Goal: Check status: Check status

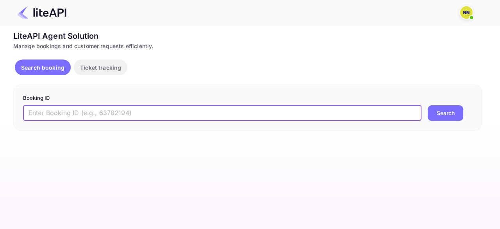
click at [86, 109] on input "text" at bounding box center [222, 113] width 398 height 16
paste input "'9000083"
click at [30, 113] on input "'9000083" at bounding box center [222, 113] width 398 height 16
type input "9000083"
click at [428, 105] on button "Search" at bounding box center [446, 113] width 36 height 16
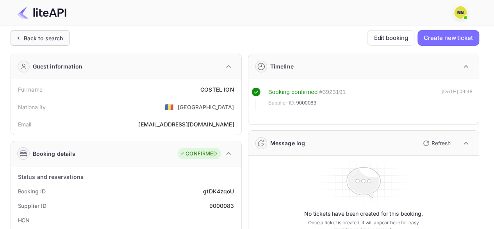
drag, startPoint x: 32, startPoint y: 41, endPoint x: 37, endPoint y: 59, distance: 18.5
click at [33, 41] on div "Back to search" at bounding box center [43, 38] width 39 height 8
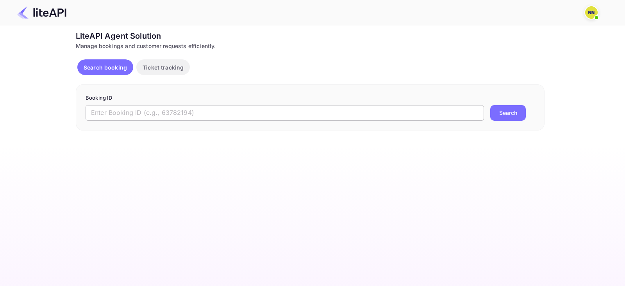
click at [157, 114] on input "text" at bounding box center [285, 113] width 398 height 16
paste input "'9001315"
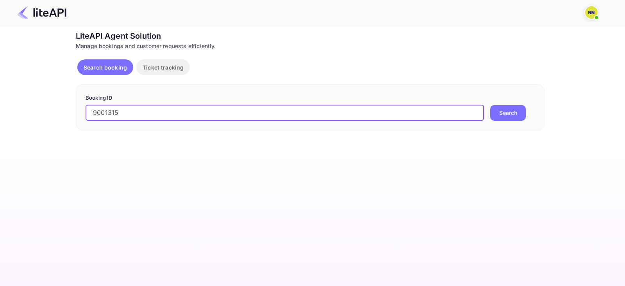
click at [93, 111] on input "'9001315" at bounding box center [285, 113] width 398 height 16
type input "9001315"
click at [490, 105] on button "Search" at bounding box center [508, 113] width 36 height 16
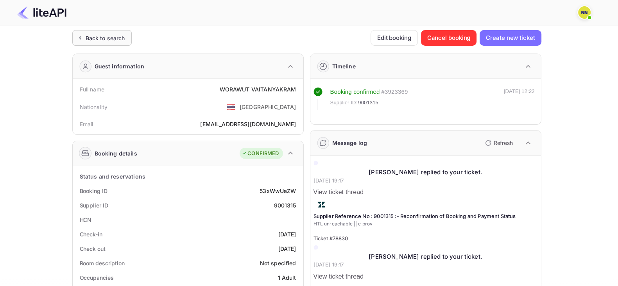
drag, startPoint x: 107, startPoint y: 37, endPoint x: 113, endPoint y: 55, distance: 18.4
click at [108, 37] on div "Back to search" at bounding box center [105, 38] width 39 height 8
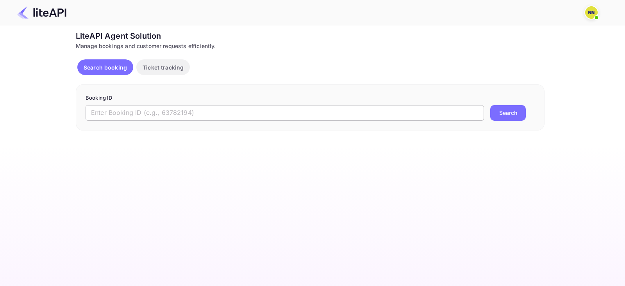
click at [141, 116] on input "text" at bounding box center [285, 113] width 398 height 16
paste input "'9004004"
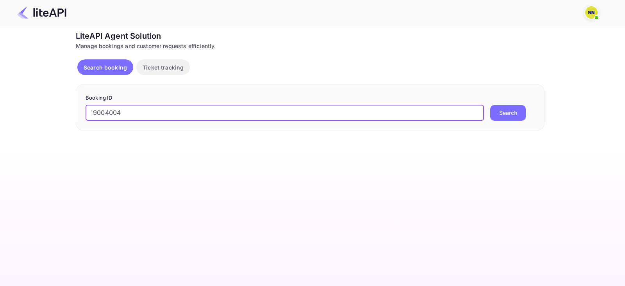
click at [93, 113] on input "'9004004" at bounding box center [285, 113] width 398 height 16
type input "9004004"
click at [490, 105] on button "Search" at bounding box center [508, 113] width 36 height 16
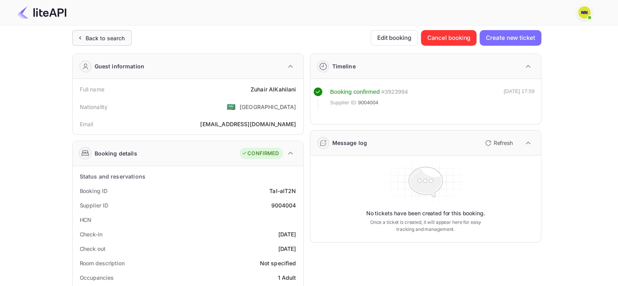
click at [107, 34] on div "Back to search" at bounding box center [105, 38] width 39 height 8
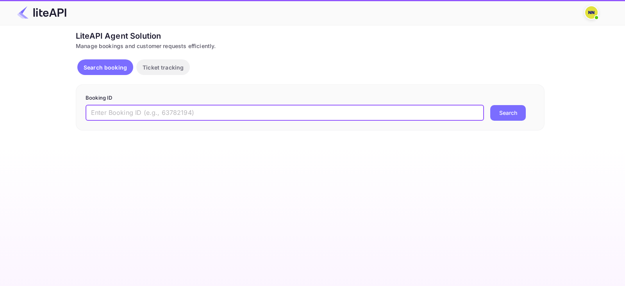
click at [102, 106] on input "text" at bounding box center [285, 113] width 398 height 16
paste input "'8292362"
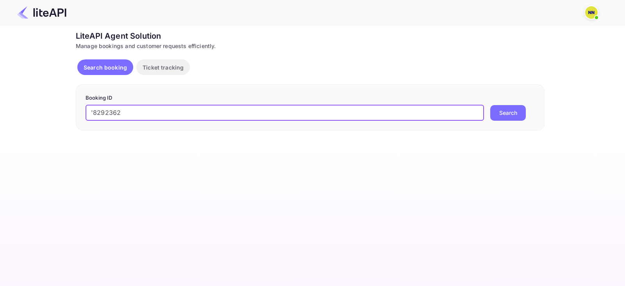
drag, startPoint x: 93, startPoint y: 110, endPoint x: 112, endPoint y: 111, distance: 19.5
click at [95, 111] on input "'8292362" at bounding box center [285, 113] width 398 height 16
type input "8292362"
click at [490, 105] on button "Search" at bounding box center [508, 113] width 36 height 16
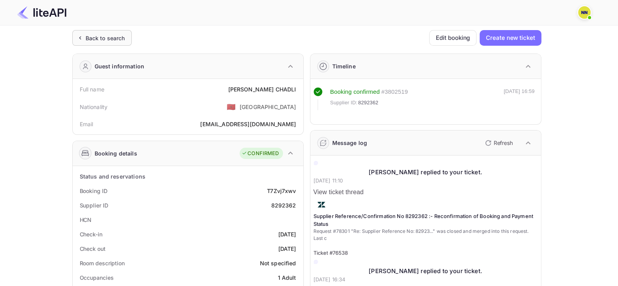
click at [103, 30] on div "Back to search" at bounding box center [101, 38] width 59 height 16
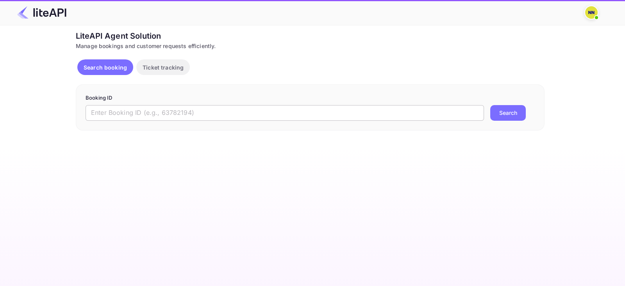
click at [109, 108] on input "text" at bounding box center [285, 113] width 398 height 16
paste input "'8982609"
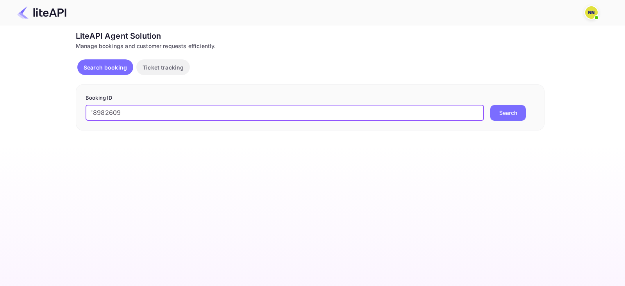
drag, startPoint x: 91, startPoint y: 112, endPoint x: 101, endPoint y: 112, distance: 9.8
click at [91, 112] on input "'8982609" at bounding box center [285, 113] width 398 height 16
type input "8982609"
click at [490, 105] on button "Search" at bounding box center [508, 113] width 36 height 16
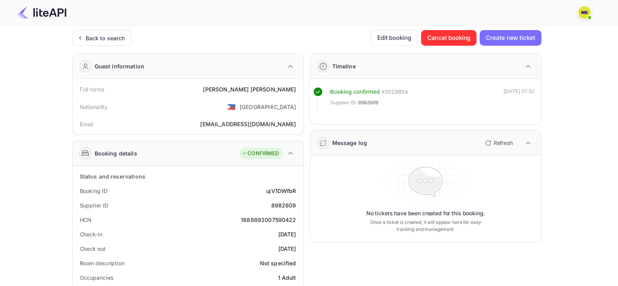
click at [269, 217] on div "1688892007590422" at bounding box center [268, 220] width 55 height 8
copy div "1688892007590422"
click at [106, 35] on div "Back to search" at bounding box center [105, 38] width 39 height 8
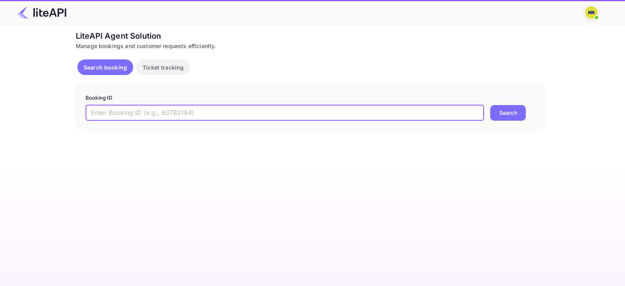
paste input "'8998798"
drag, startPoint x: 108, startPoint y: 112, endPoint x: 94, endPoint y: 110, distance: 14.1
click at [107, 112] on input "text" at bounding box center [285, 113] width 398 height 16
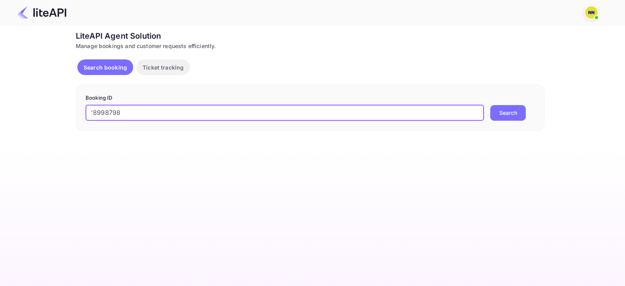
click at [94, 110] on input "'8998798" at bounding box center [285, 113] width 398 height 16
type input "8998798"
click at [490, 105] on button "Search" at bounding box center [508, 113] width 36 height 16
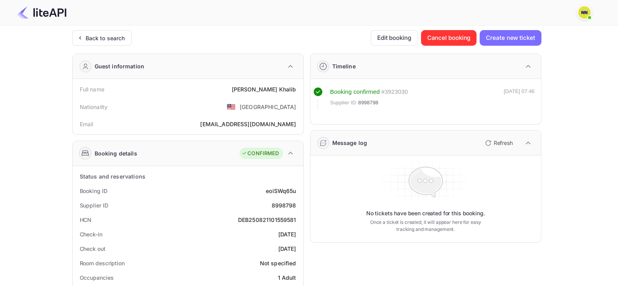
click at [262, 221] on div "DEB250821101559581" at bounding box center [267, 220] width 58 height 8
copy div "DEB250821101559581"
click at [100, 34] on div "Back to search" at bounding box center [105, 38] width 39 height 8
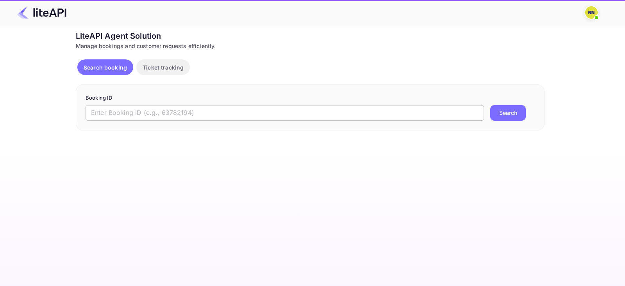
click at [109, 107] on input "text" at bounding box center [285, 113] width 398 height 16
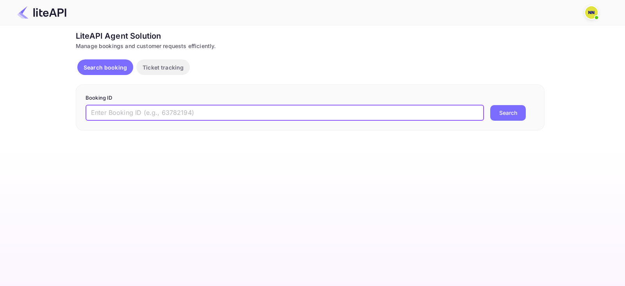
paste input "'8727392"
click at [95, 110] on input "'8727392" at bounding box center [285, 113] width 398 height 16
type input "8727392"
click at [490, 105] on button "Search" at bounding box center [508, 113] width 36 height 16
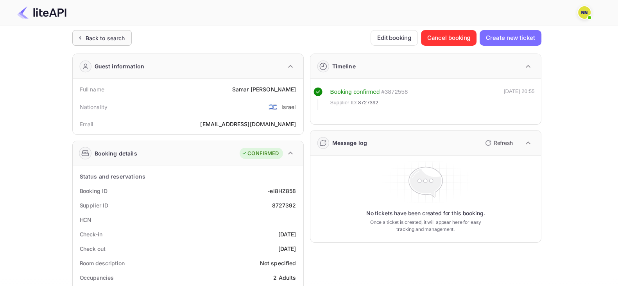
click at [114, 40] on div "Back to search" at bounding box center [105, 38] width 39 height 8
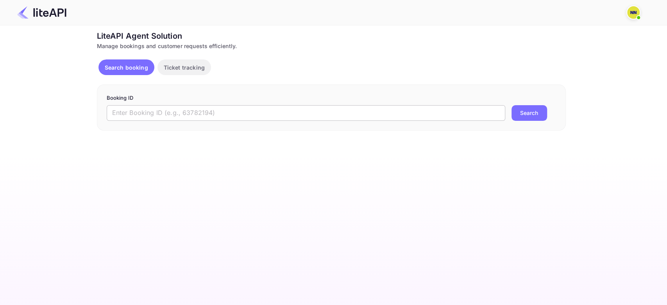
click at [147, 110] on input "text" at bounding box center [306, 113] width 398 height 16
paste input "'8720779"
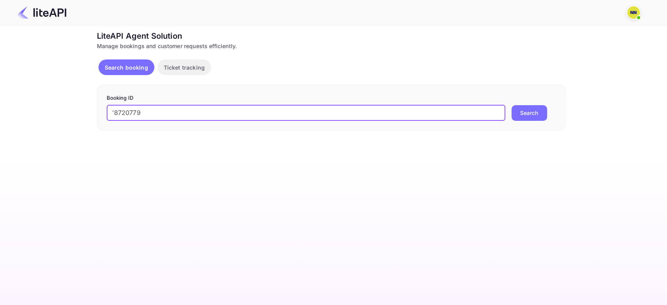
click at [114, 112] on input "'8720779" at bounding box center [306, 113] width 398 height 16
type input "8720779"
click at [500, 105] on button "Search" at bounding box center [529, 113] width 36 height 16
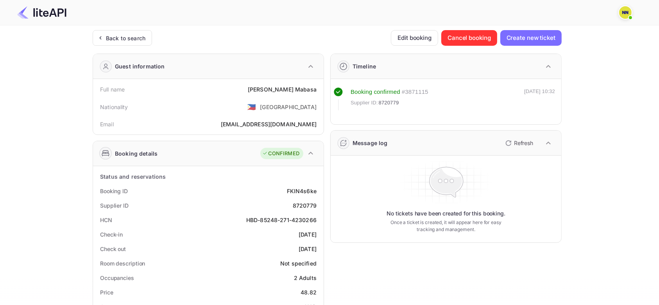
click at [252, 218] on div "HBD-85248-271-4230266" at bounding box center [281, 220] width 70 height 8
drag, startPoint x: 252, startPoint y: 218, endPoint x: 306, endPoint y: 218, distance: 53.5
click at [306, 218] on div "HBD-85248-271-4230266" at bounding box center [281, 220] width 70 height 8
copy div "HBD-85248-271-4230266"
click at [123, 45] on div "Back to search" at bounding box center [122, 38] width 59 height 16
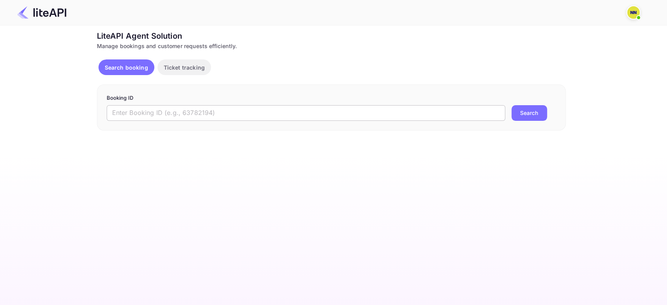
click at [124, 113] on input "text" at bounding box center [306, 113] width 398 height 16
paste input "'8528754"
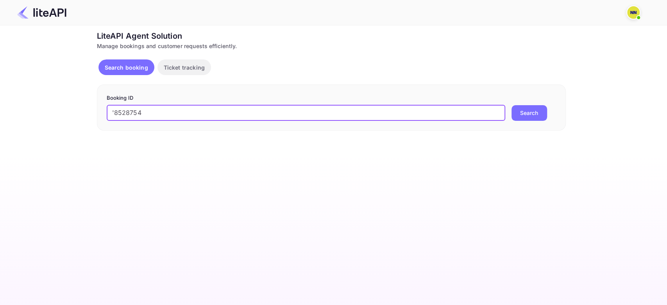
drag, startPoint x: 114, startPoint y: 112, endPoint x: 129, endPoint y: 111, distance: 14.9
click at [114, 112] on input "'8528754" at bounding box center [306, 113] width 398 height 16
type input "8528754"
click at [511, 105] on button "Search" at bounding box center [529, 113] width 36 height 16
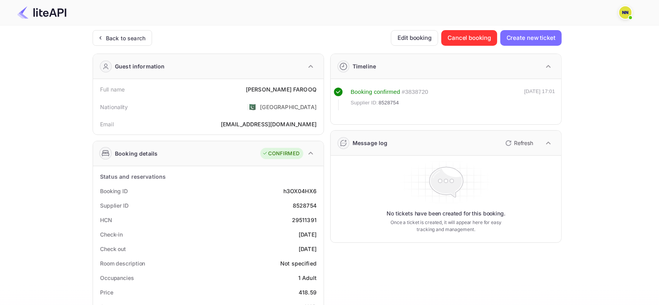
click at [303, 218] on div "29511391" at bounding box center [304, 220] width 25 height 8
copy div "29511391"
click at [121, 36] on div "Back to search" at bounding box center [125, 38] width 39 height 8
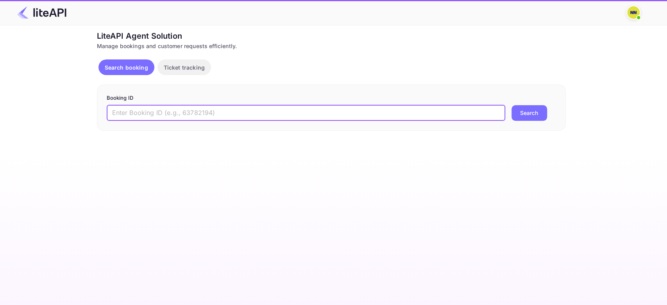
drag, startPoint x: 127, startPoint y: 111, endPoint x: 116, endPoint y: 110, distance: 11.7
click at [127, 111] on input "text" at bounding box center [306, 113] width 398 height 16
paste input "'8693026"
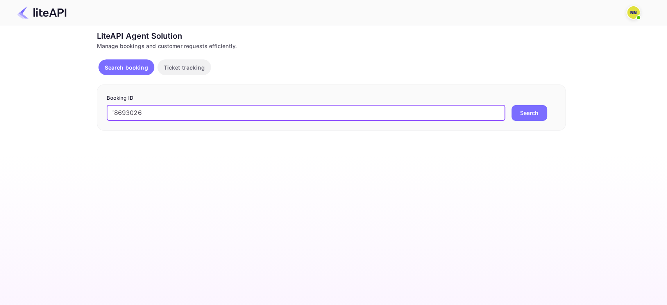
drag, startPoint x: 114, startPoint y: 111, endPoint x: 129, endPoint y: 111, distance: 15.2
click at [114, 112] on input "'8693026" at bounding box center [306, 113] width 398 height 16
type input "8693026"
click at [511, 105] on button "Search" at bounding box center [529, 113] width 36 height 16
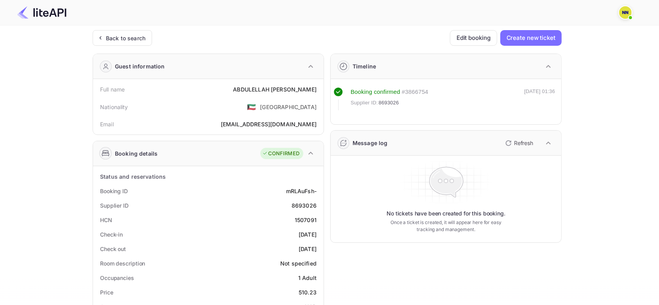
click at [305, 218] on div "1507091" at bounding box center [306, 220] width 22 height 8
copy div "1507091"
click at [143, 49] on div "Back to search Edit booking Create new ticket Guest information Full name ABDUL…" at bounding box center [327, 294] width 469 height 529
click at [136, 34] on div "Back to search" at bounding box center [125, 38] width 39 height 8
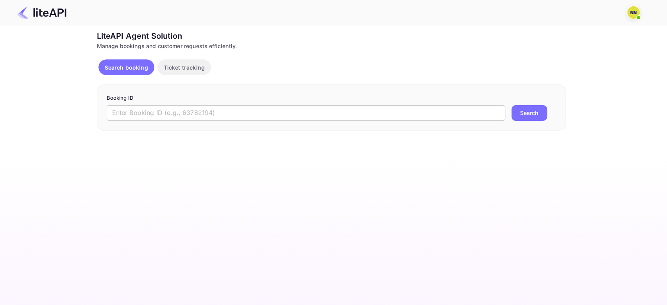
drag, startPoint x: 130, startPoint y: 111, endPoint x: 125, endPoint y: 111, distance: 5.1
click at [127, 111] on input "text" at bounding box center [306, 113] width 398 height 16
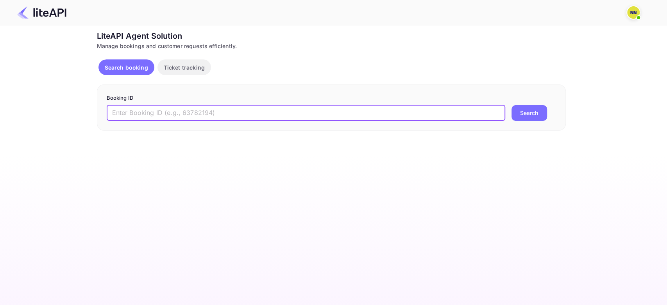
paste input "'8629710"
click at [115, 112] on input "'8629710" at bounding box center [306, 113] width 398 height 16
type input "8629710"
click at [511, 105] on button "Search" at bounding box center [529, 113] width 36 height 16
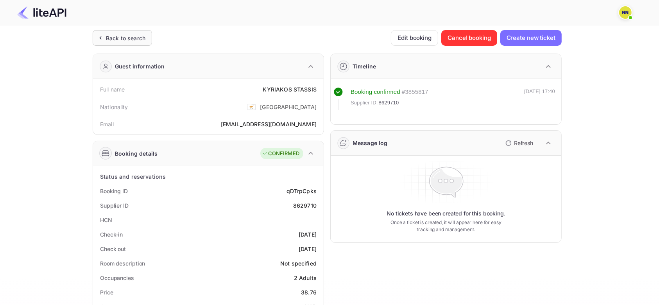
click at [123, 38] on div "Back to search" at bounding box center [125, 38] width 39 height 8
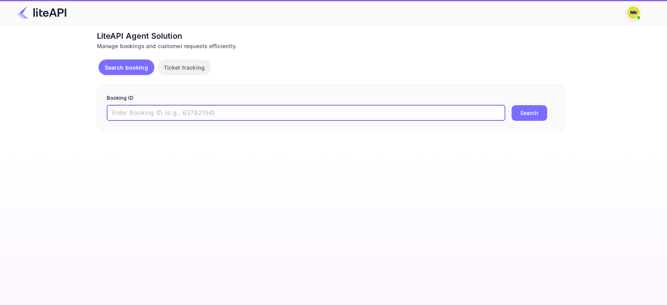
drag, startPoint x: 120, startPoint y: 114, endPoint x: 106, endPoint y: 117, distance: 13.6
click at [118, 116] on input "text" at bounding box center [306, 113] width 398 height 16
paste input "'9002615"
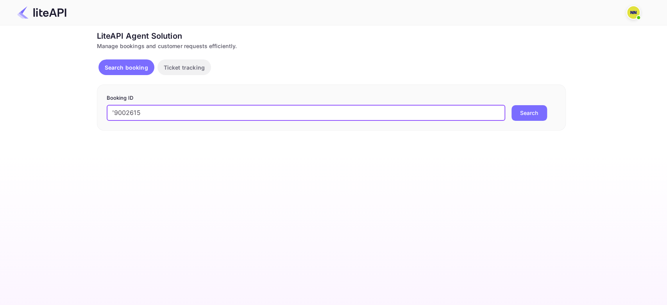
drag, startPoint x: 112, startPoint y: 112, endPoint x: 131, endPoint y: 115, distance: 18.5
click at [112, 112] on input "'9002615" at bounding box center [306, 113] width 398 height 16
type input "9002615"
click at [511, 105] on button "Search" at bounding box center [529, 113] width 36 height 16
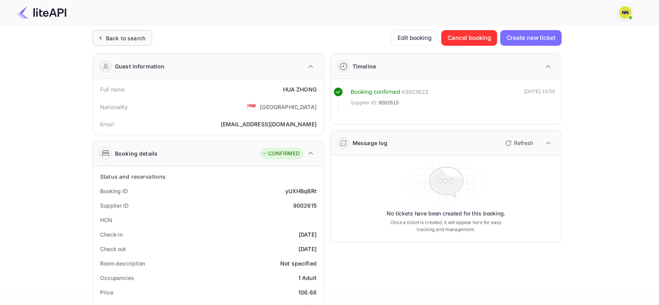
click at [127, 38] on div "Back to search" at bounding box center [125, 38] width 39 height 8
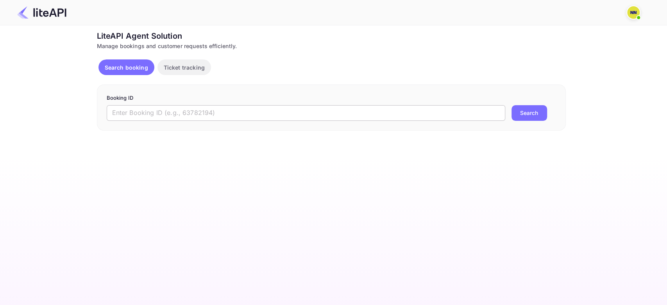
drag, startPoint x: 131, startPoint y: 117, endPoint x: 123, endPoint y: 118, distance: 8.6
click at [131, 118] on input "text" at bounding box center [306, 113] width 398 height 16
paste input "'8912584"
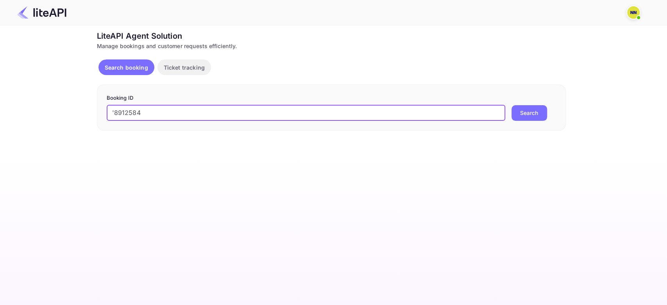
drag, startPoint x: 114, startPoint y: 112, endPoint x: 155, endPoint y: 112, distance: 40.6
click at [114, 112] on input "'8912584" at bounding box center [306, 113] width 398 height 16
type input "8912584"
click at [511, 105] on button "Search" at bounding box center [529, 113] width 36 height 16
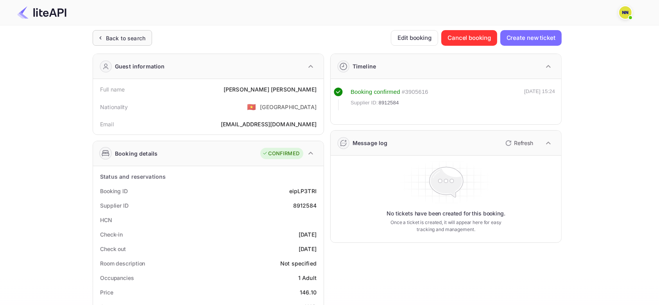
click at [134, 40] on div "Back to search" at bounding box center [125, 38] width 39 height 8
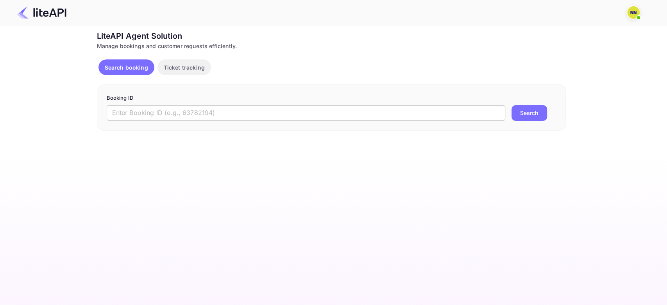
click at [125, 113] on input "text" at bounding box center [306, 113] width 398 height 16
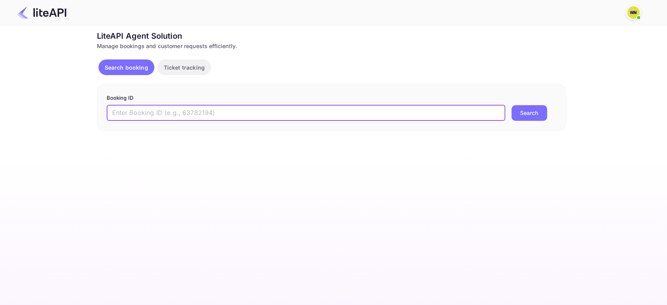
paste input "'7927592"
click at [114, 112] on input "'7927592" at bounding box center [306, 113] width 398 height 16
type input "7927592"
click at [511, 105] on button "Search" at bounding box center [529, 113] width 36 height 16
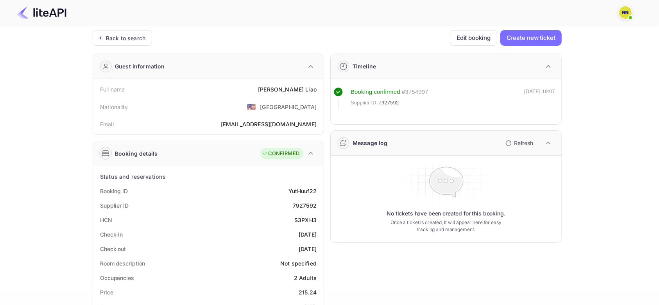
click at [299, 217] on div "S3PXH3" at bounding box center [305, 220] width 22 height 8
copy div "S3PXH3"
